Goal: Transaction & Acquisition: Purchase product/service

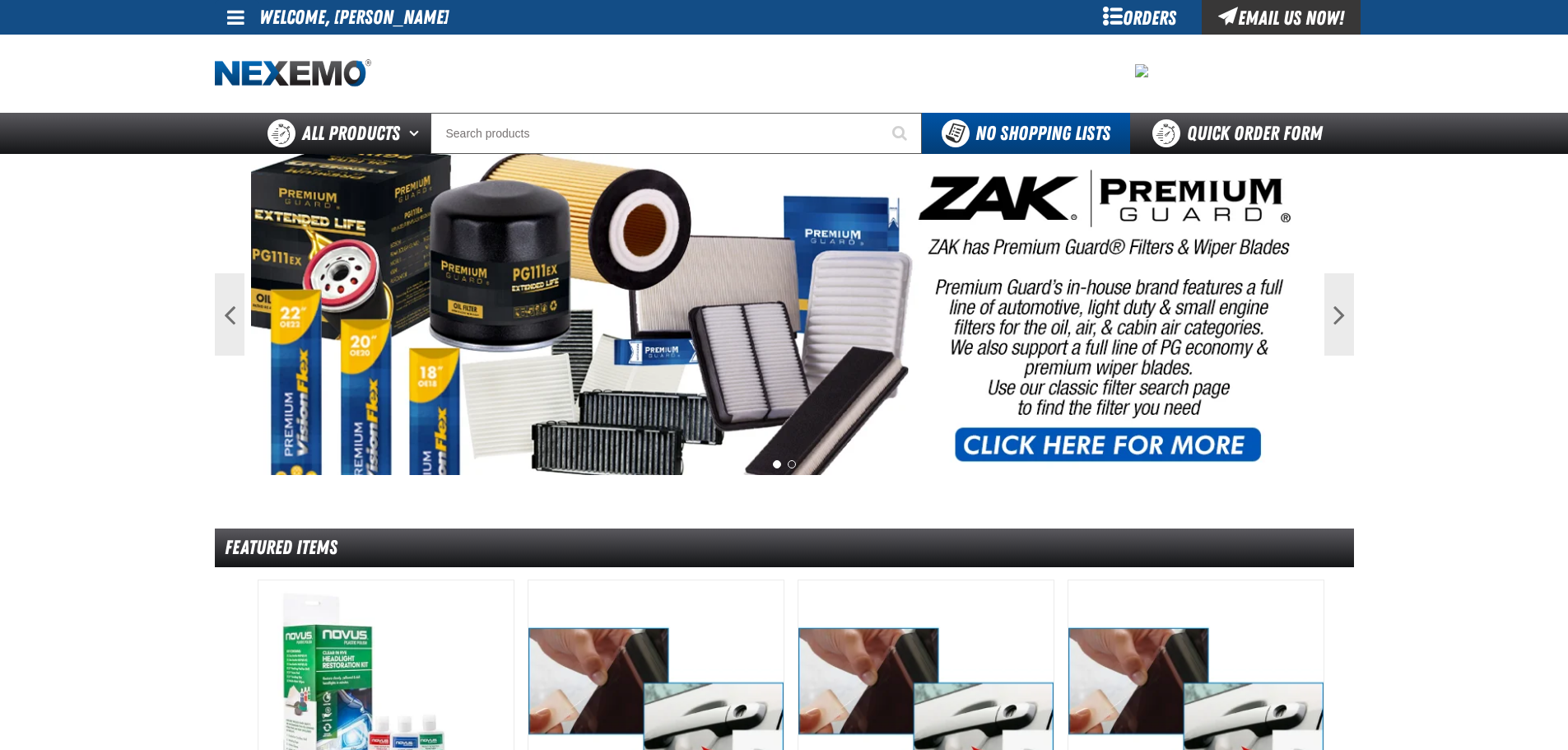
click at [238, 18] on span at bounding box center [236, 17] width 17 height 20
click at [235, 43] on link "My Account My Account" at bounding box center [259, 49] width 73 height 15
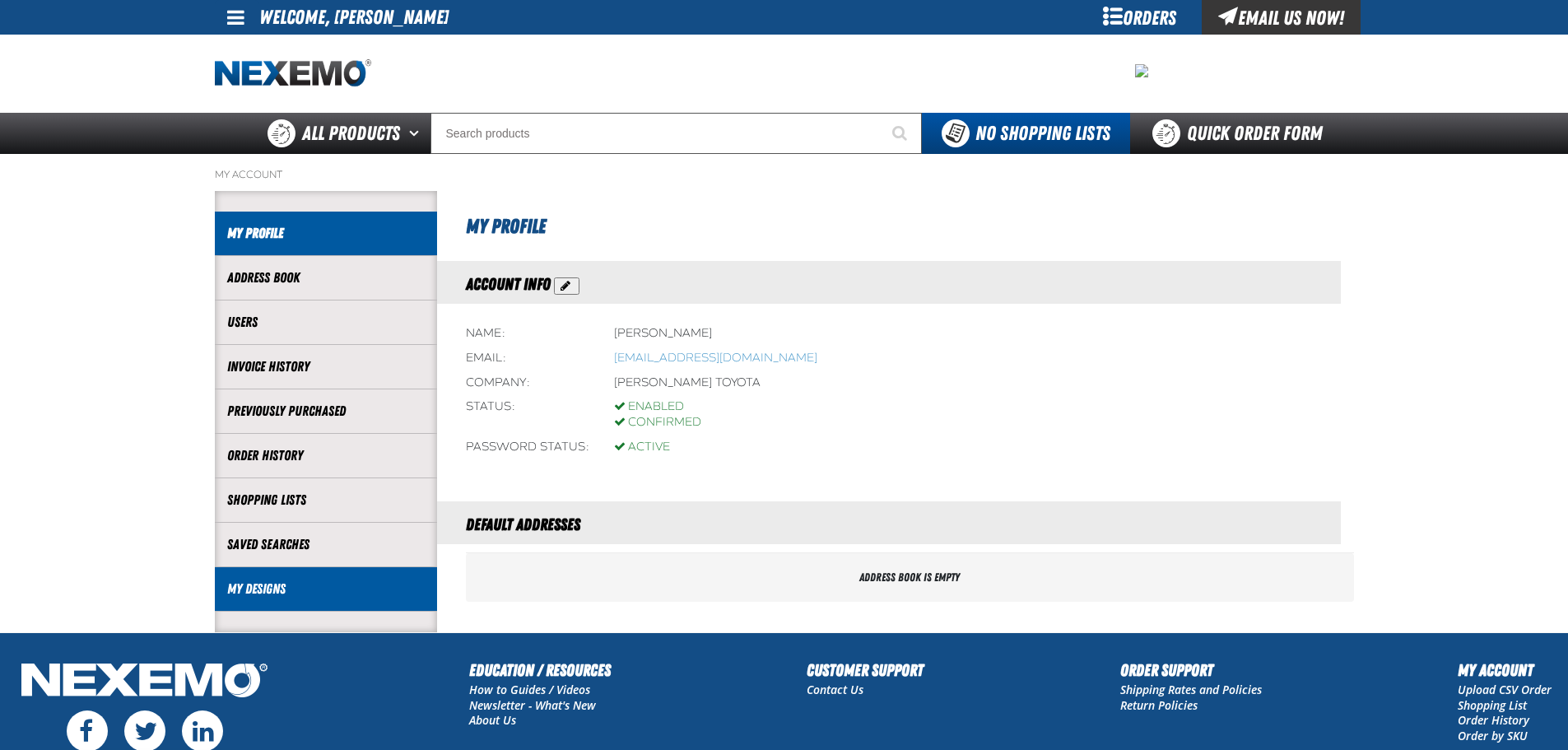
click at [242, 583] on link "My Designs" at bounding box center [326, 589] width 198 height 19
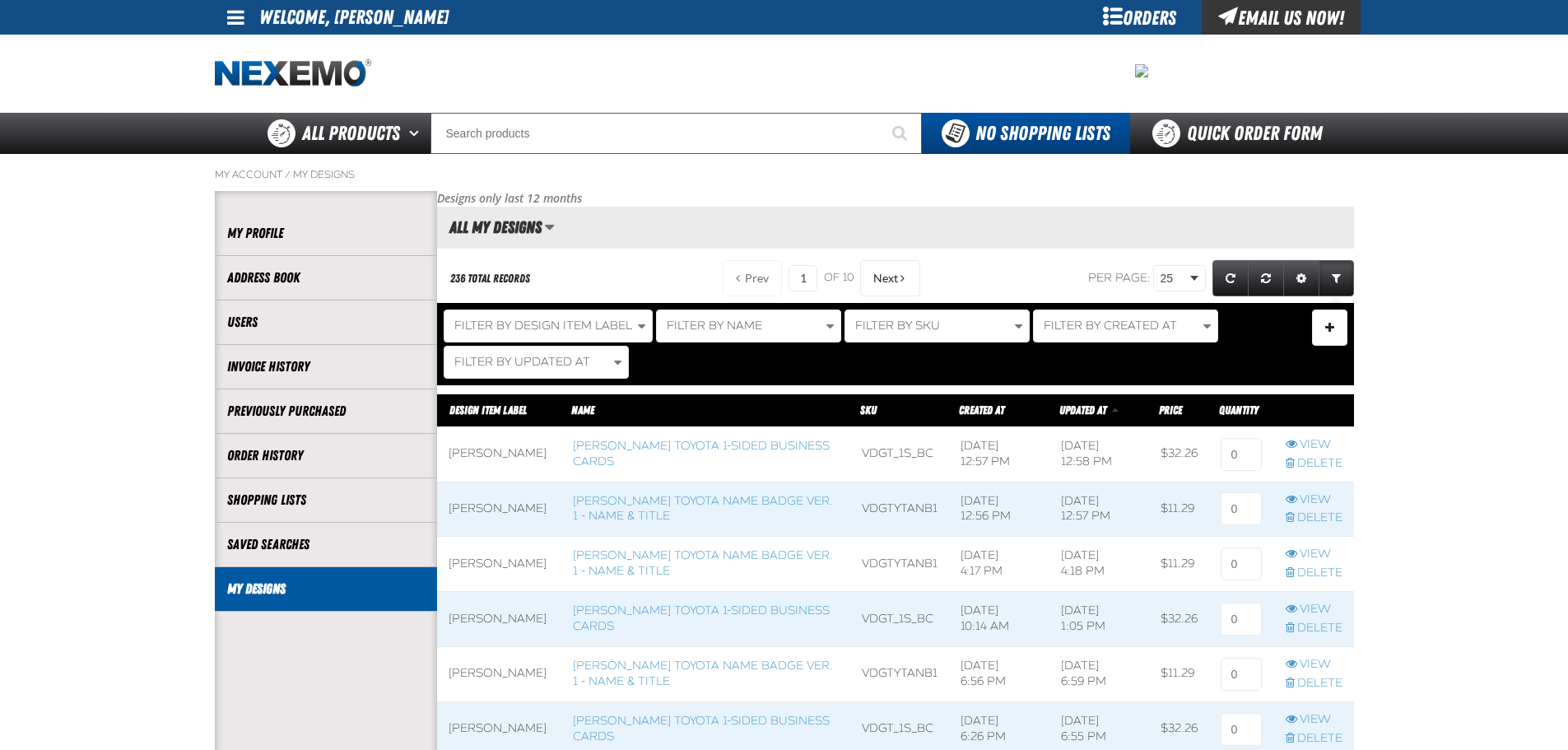
scroll to position [1, 1]
click at [671, 453] on span at bounding box center [705, 454] width 289 height 55
click at [629, 444] on link "[PERSON_NAME] Toyota 1-sided Business Cards" at bounding box center [701, 453] width 257 height 30
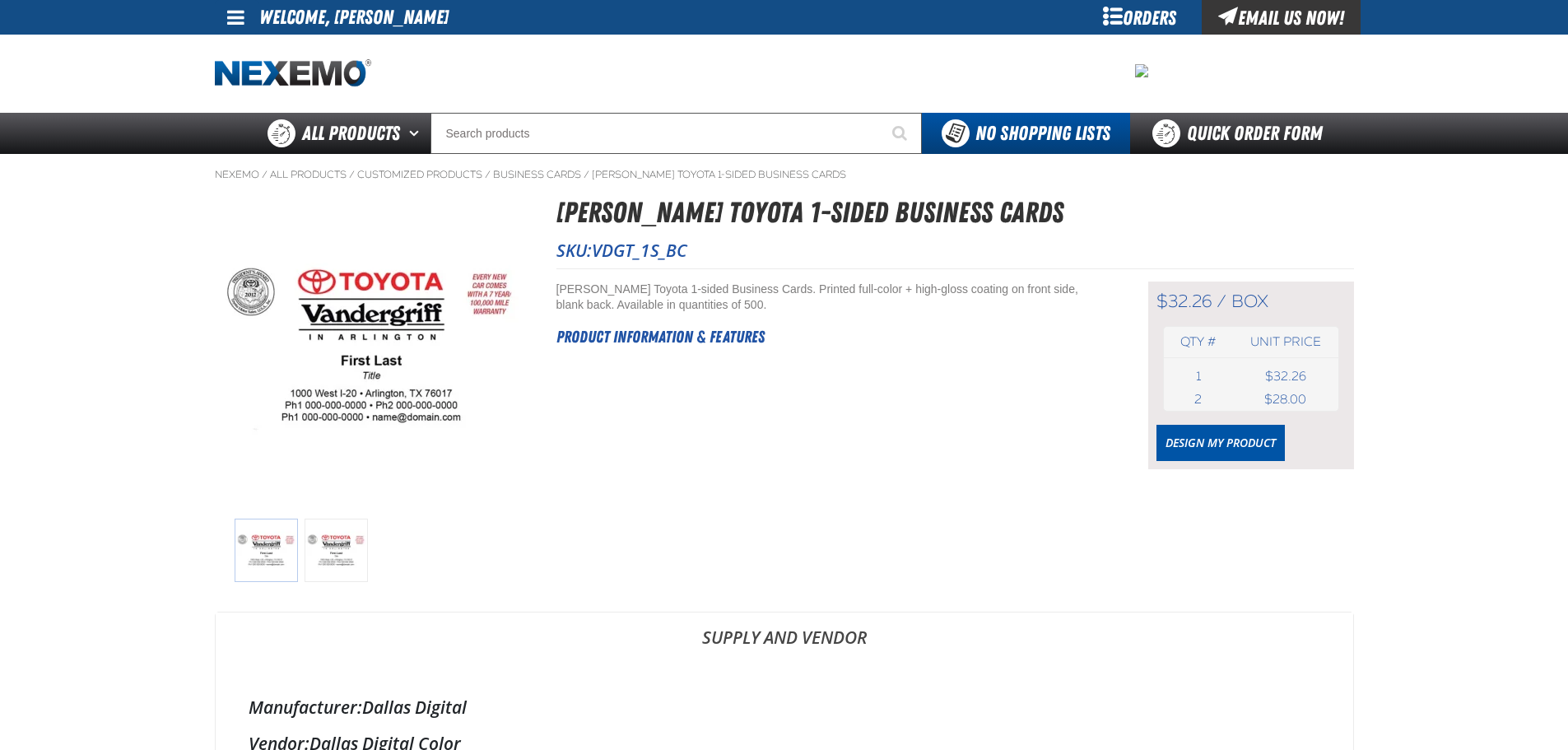
click at [1212, 414] on div "$32.26 / box box Qty # Unit price 1 box USD 2" at bounding box center [1251, 375] width 206 height 188
click at [1211, 444] on link "Design My Product" at bounding box center [1221, 443] width 129 height 36
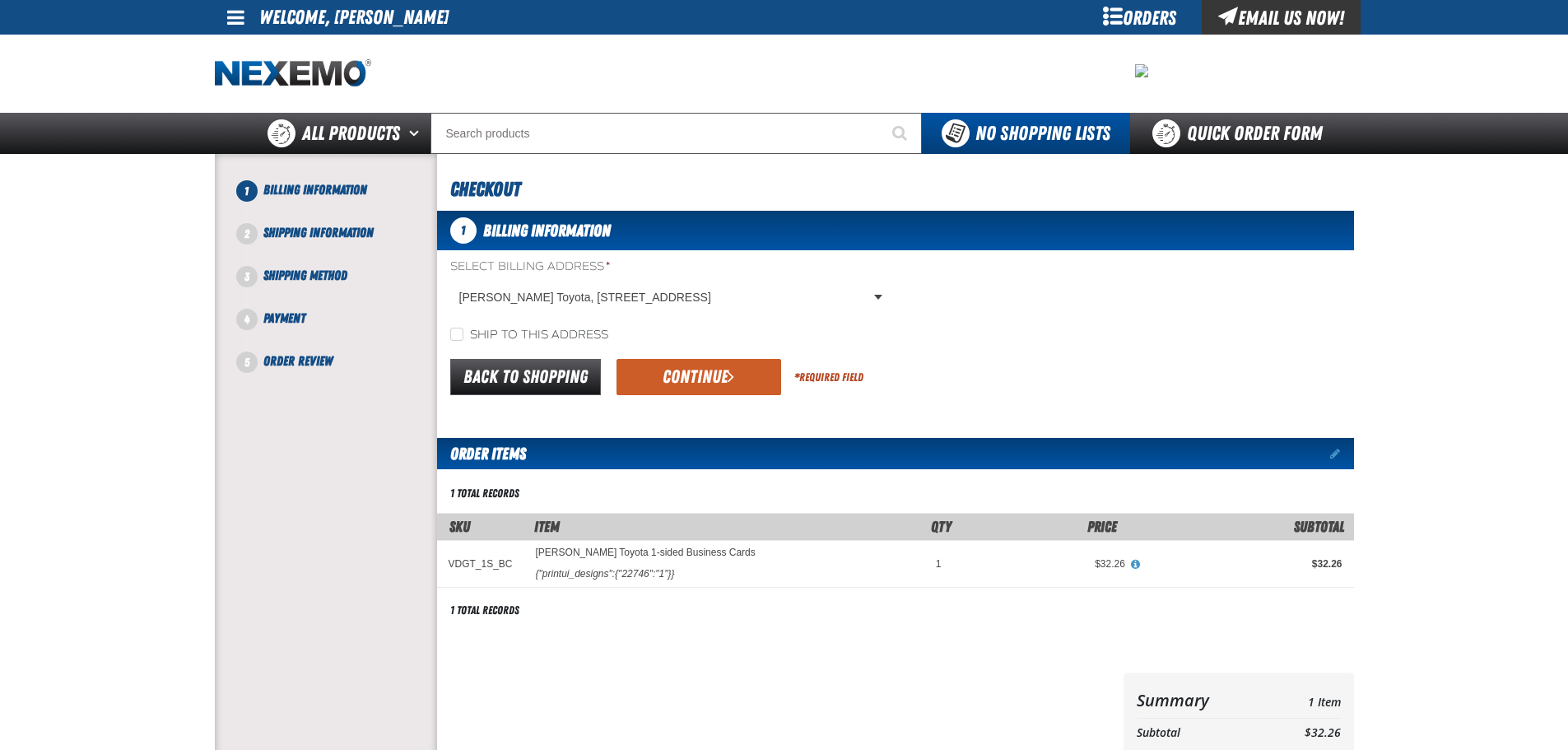
click at [535, 335] on label "Ship to this address" at bounding box center [528, 336] width 158 height 15
click at [463, 335] on input "Ship to this address" at bounding box center [456, 335] width 13 height 13
checkbox input "true"
click at [665, 385] on button "Continue" at bounding box center [699, 377] width 165 height 36
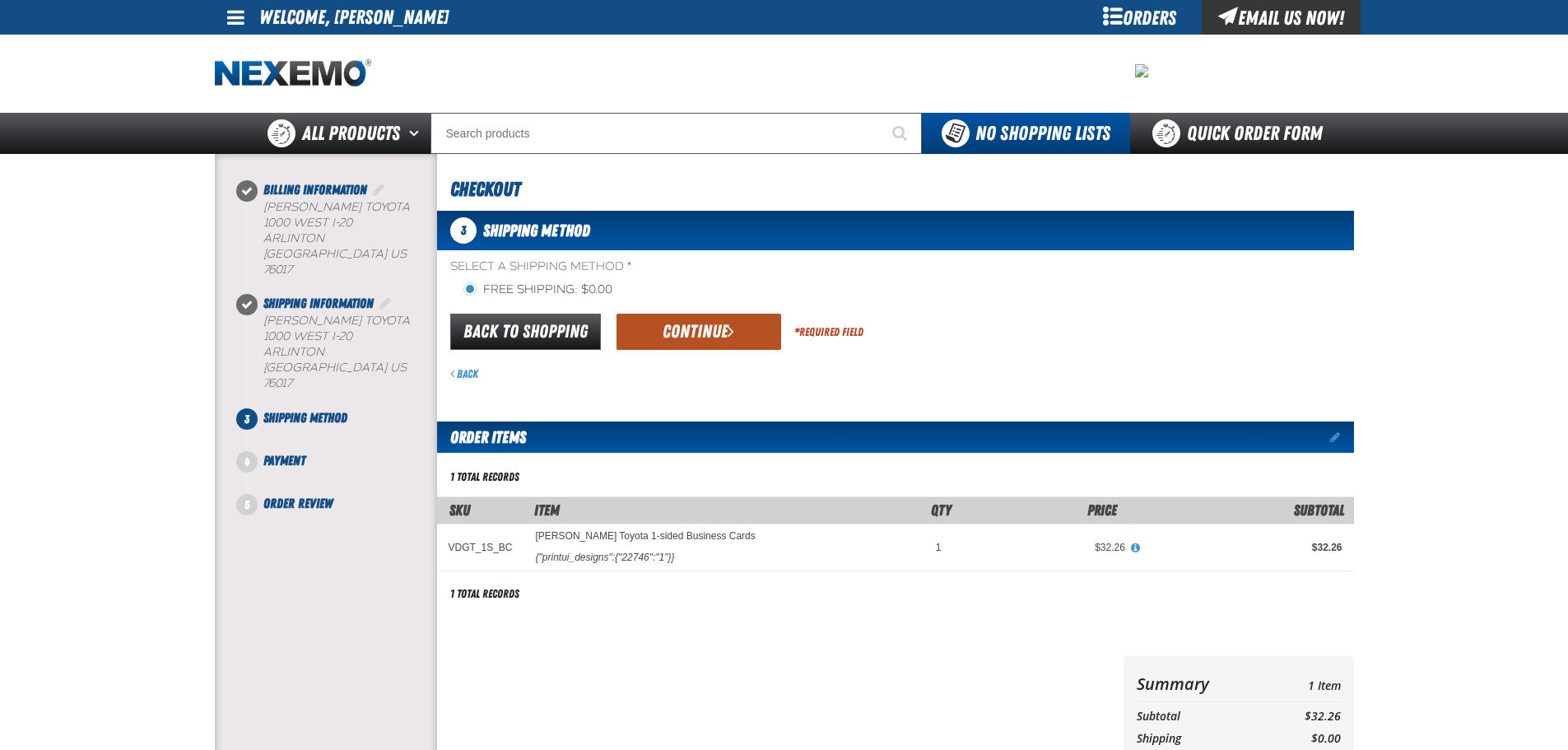
click at [731, 340] on span "submit" at bounding box center [731, 331] width 7 height 18
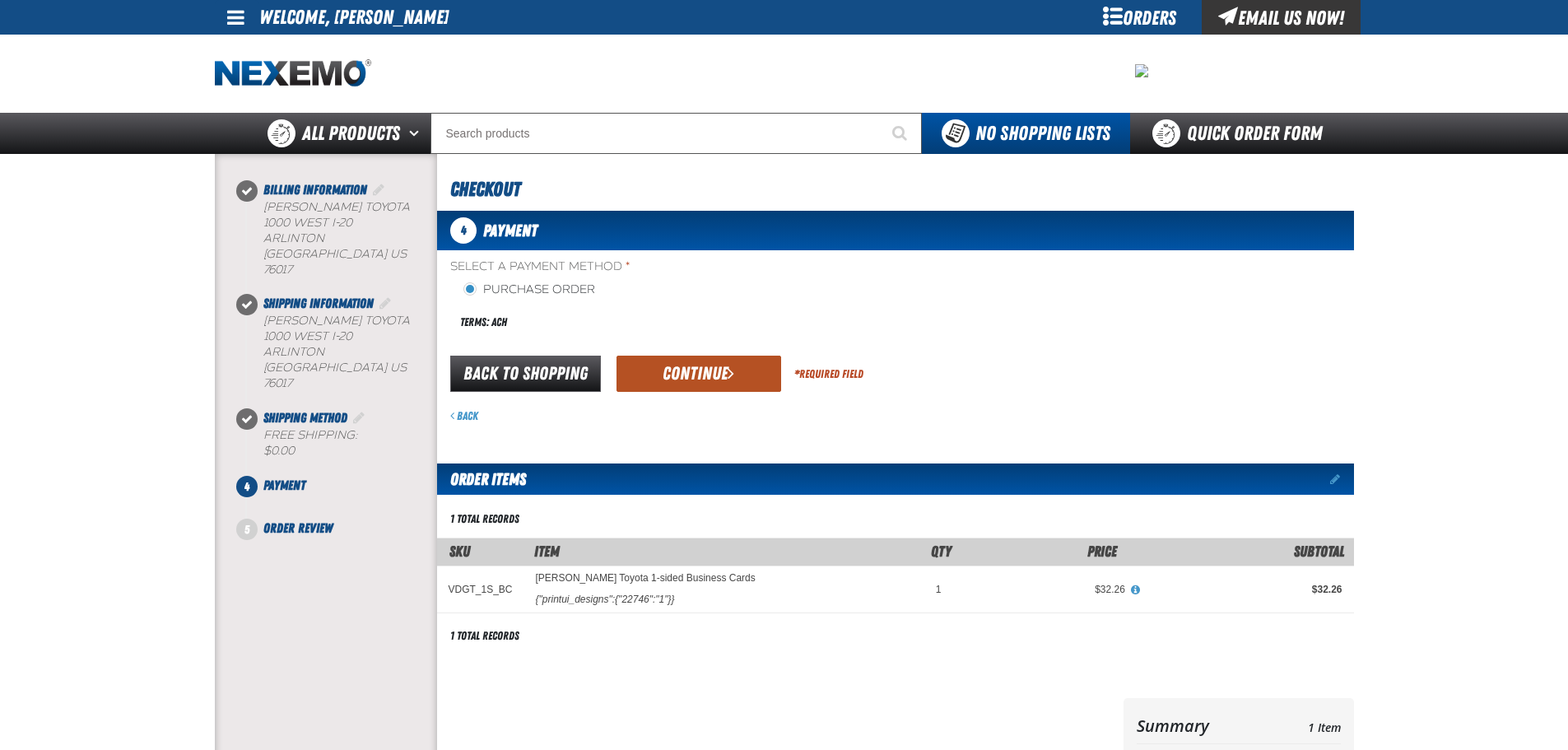
click at [721, 378] on button "Continue" at bounding box center [699, 374] width 165 height 36
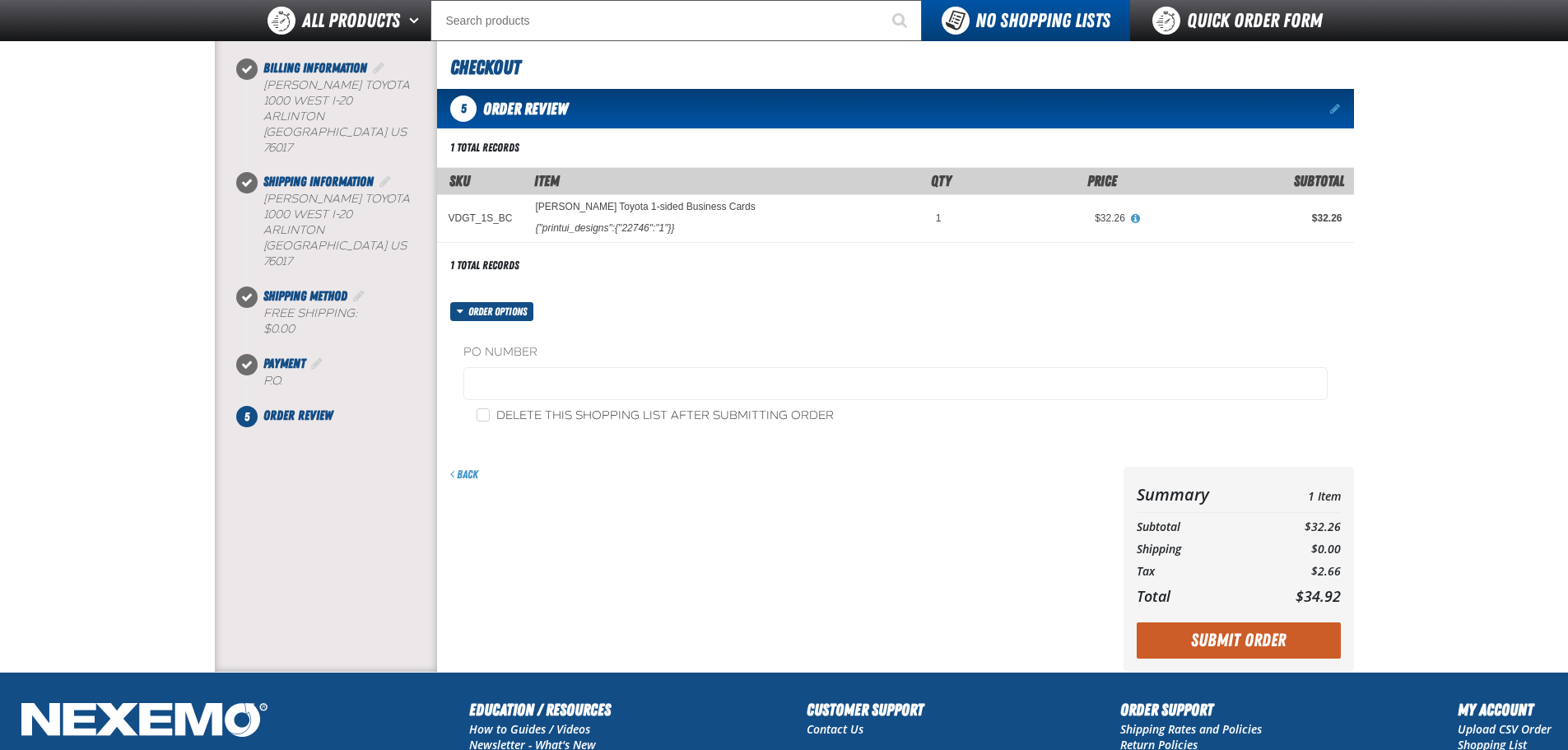
scroll to position [317, 0]
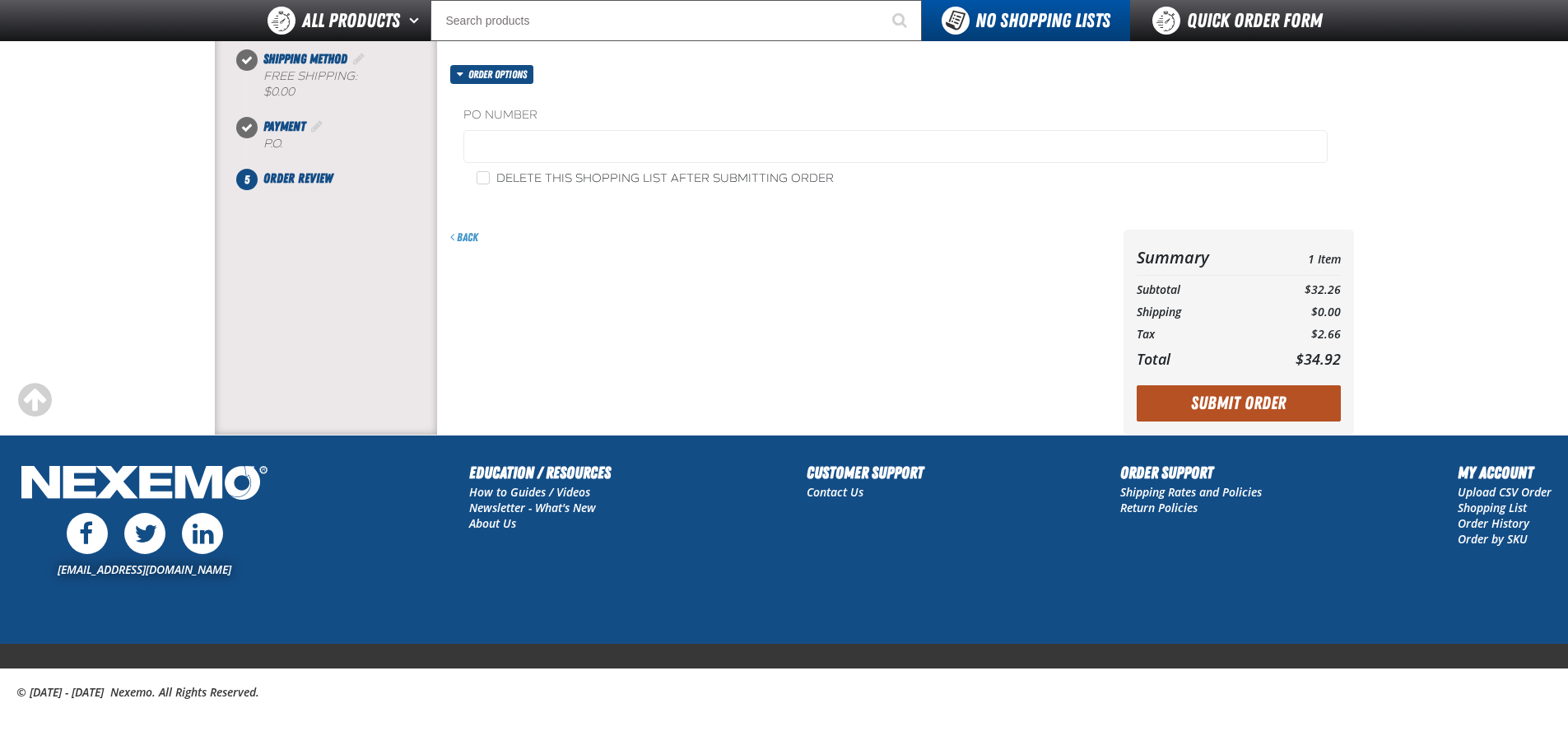
click at [1269, 411] on button "Submit Order" at bounding box center [1238, 404] width 204 height 36
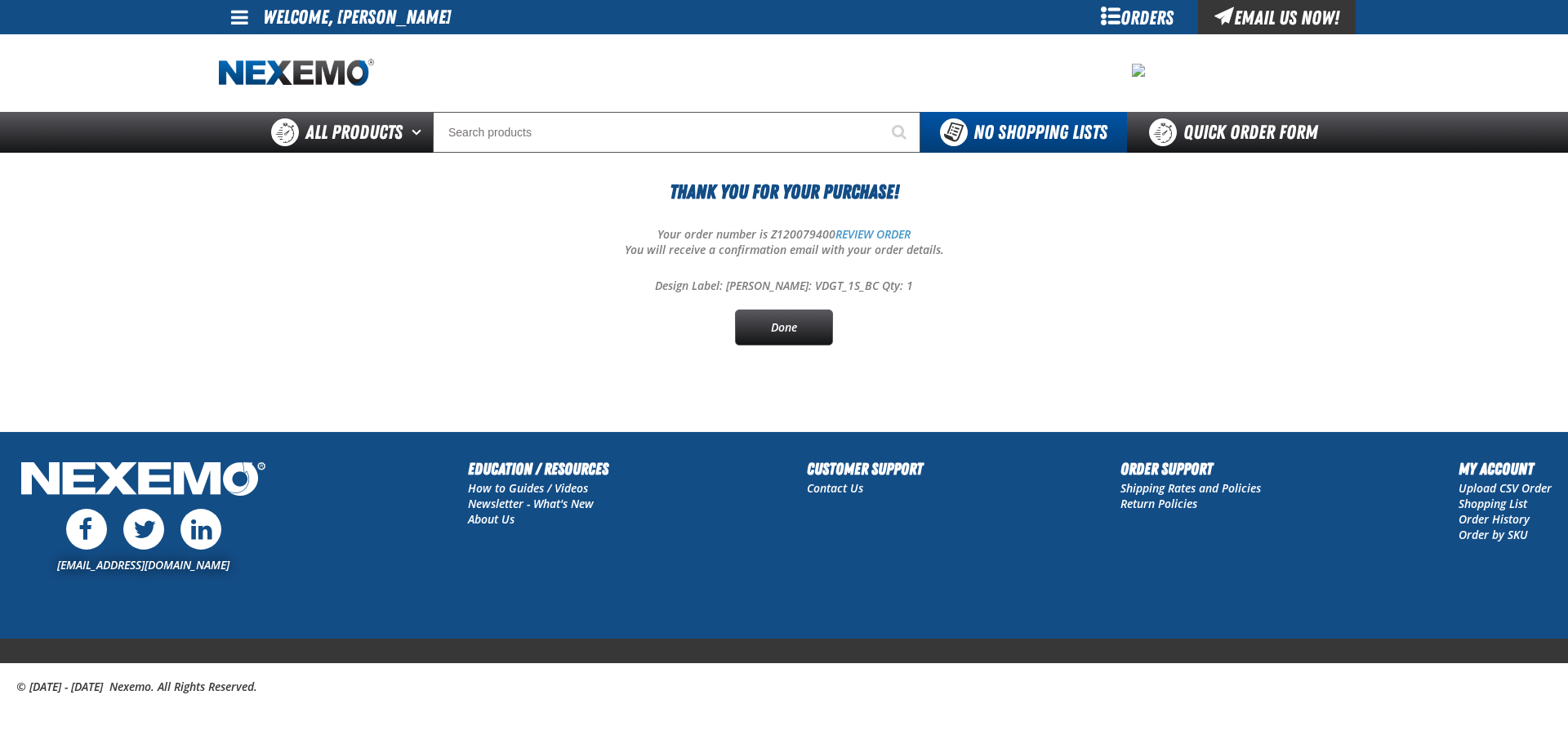
click at [862, 225] on div "Thank You For Your Purchase! Your order number is Z120079400 REVIEW ORDER You w…" at bounding box center [784, 261] width 1130 height 168
click at [862, 233] on link "REVIEW ORDER" at bounding box center [872, 234] width 75 height 15
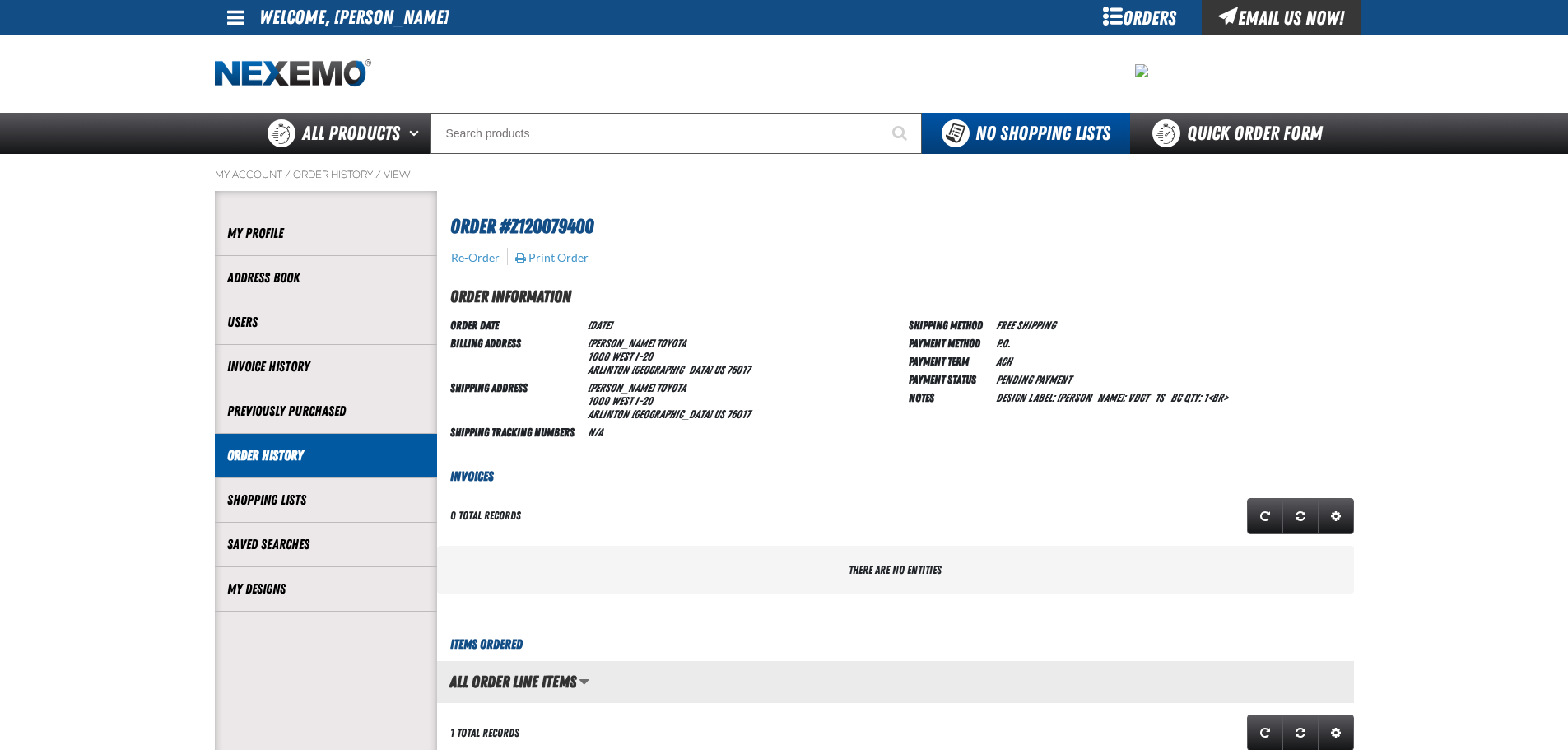
scroll to position [1, 1]
